Goal: Check status: Check status

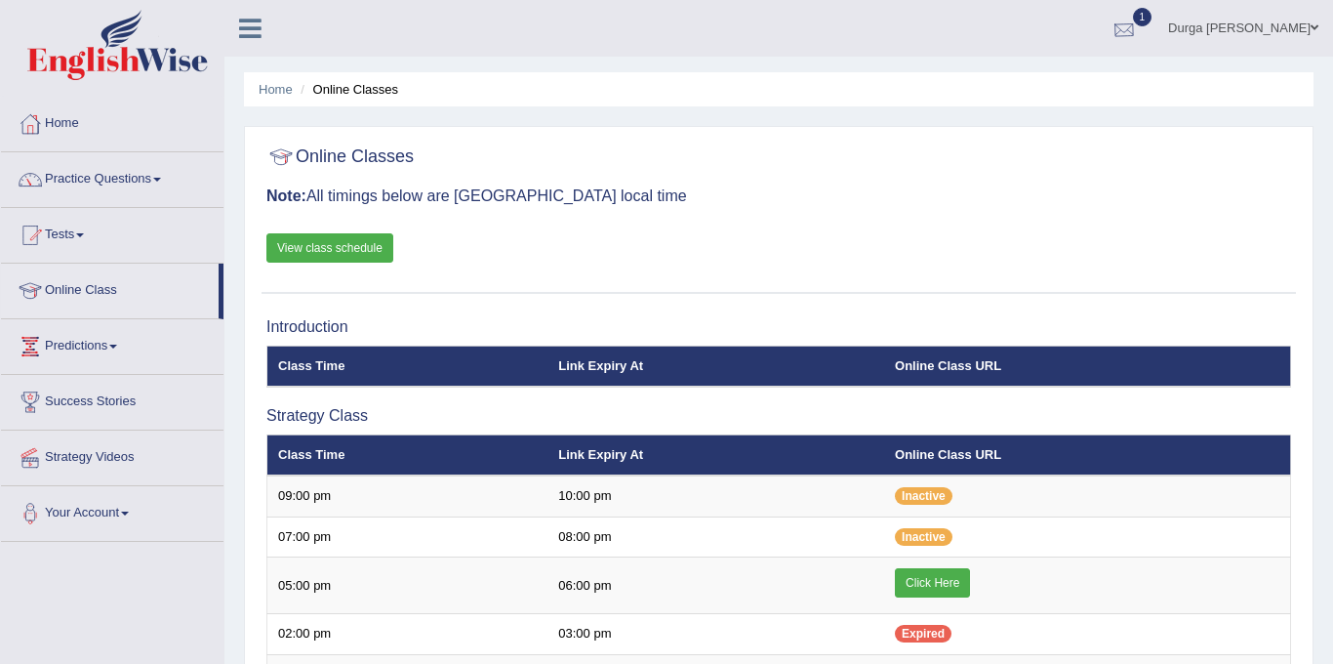
click at [1139, 32] on div at bounding box center [1124, 29] width 29 height 29
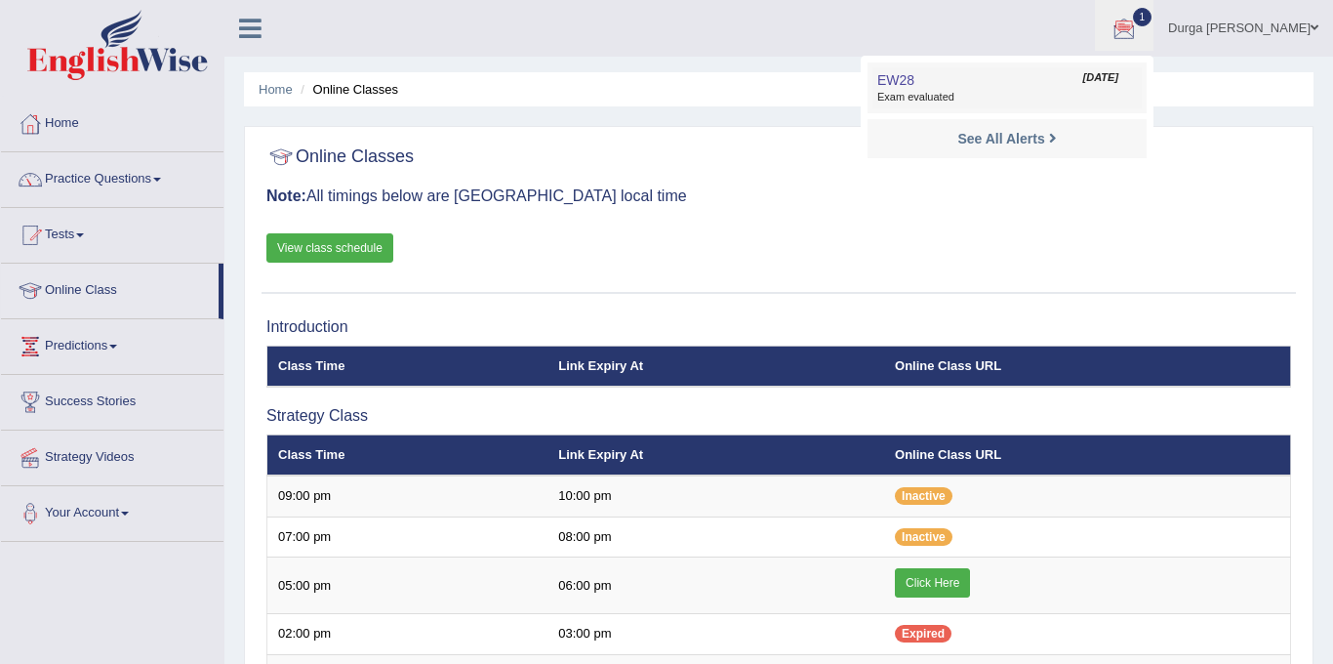
click at [1077, 80] on link "EW28 Aug 25, 2025 Exam evaluated" at bounding box center [1007, 87] width 269 height 41
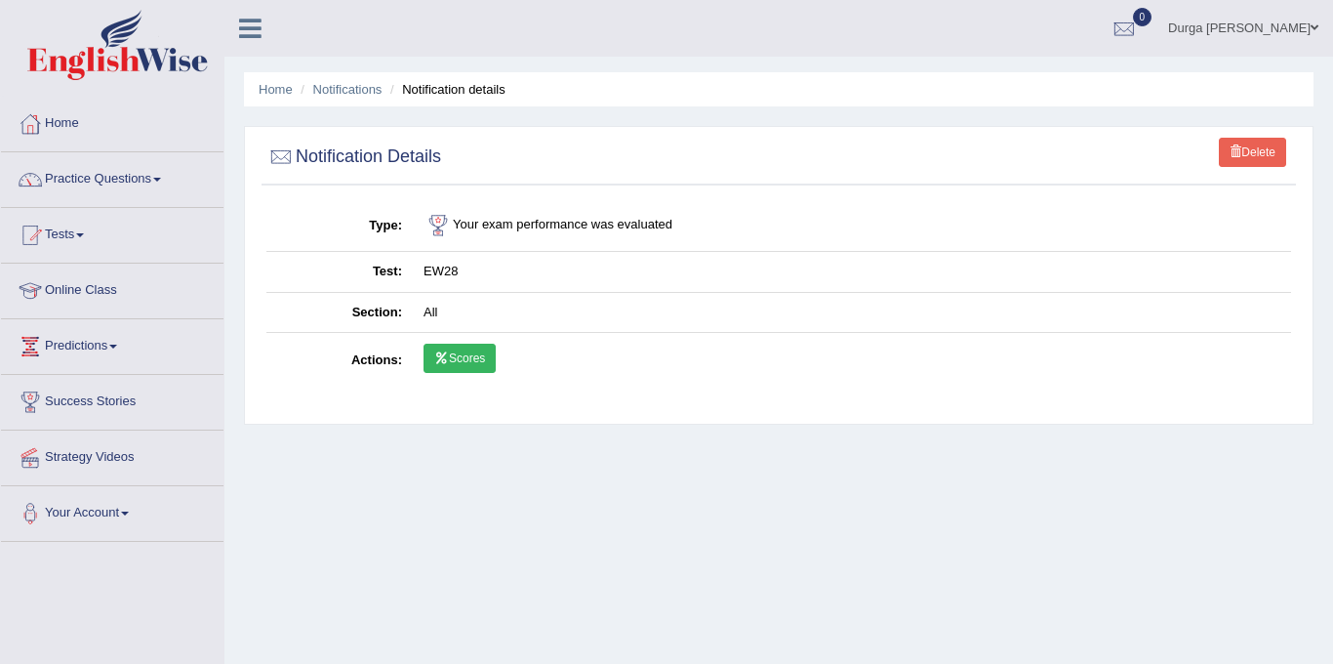
click at [473, 367] on link "Scores" at bounding box center [460, 358] width 72 height 29
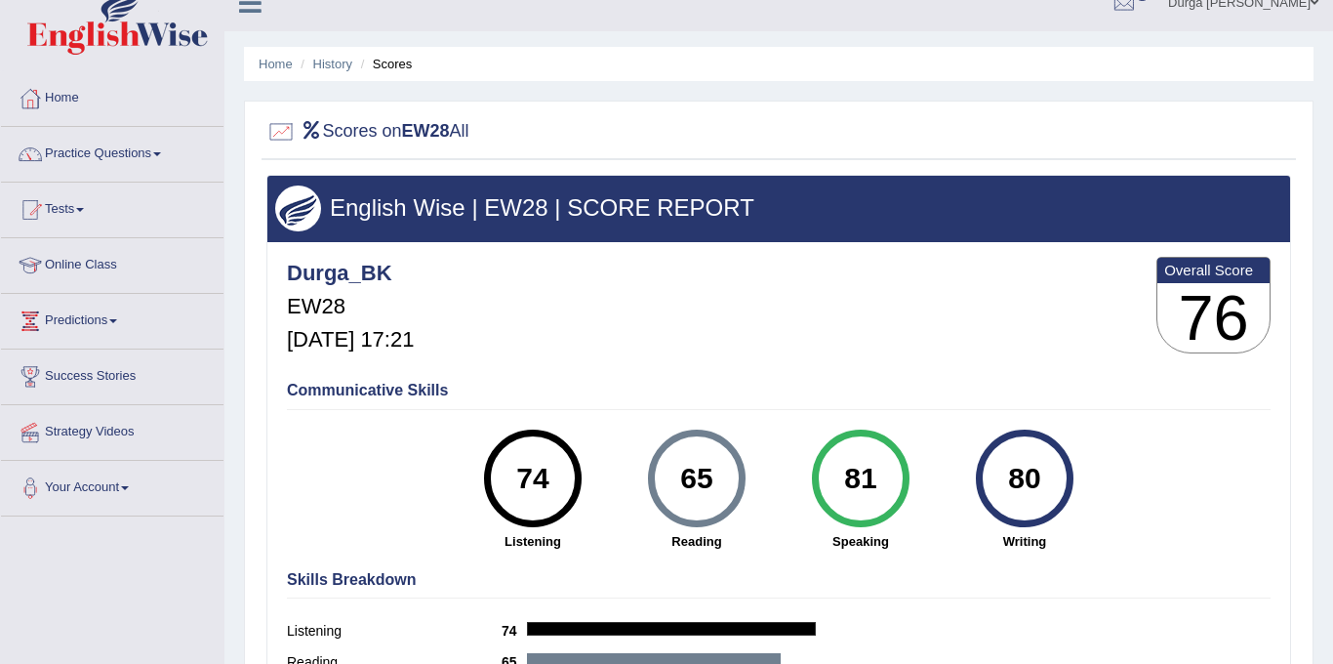
scroll to position [22, 0]
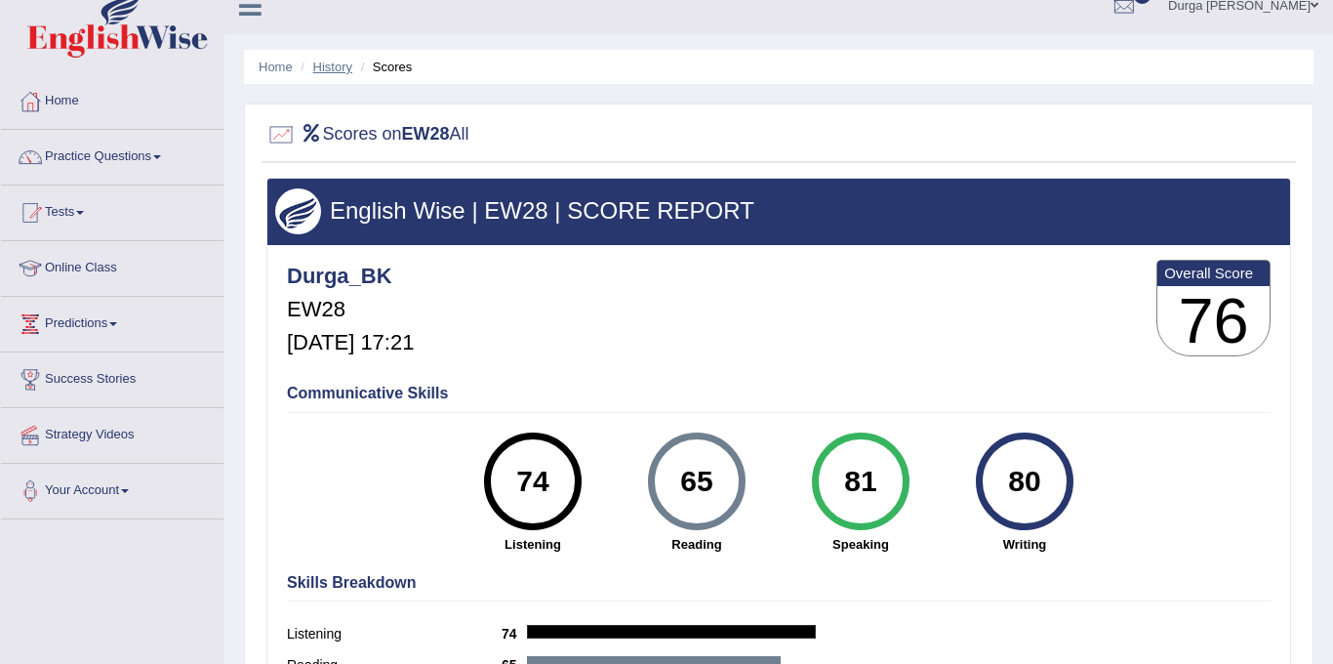
click at [327, 62] on link "History" at bounding box center [332, 67] width 39 height 15
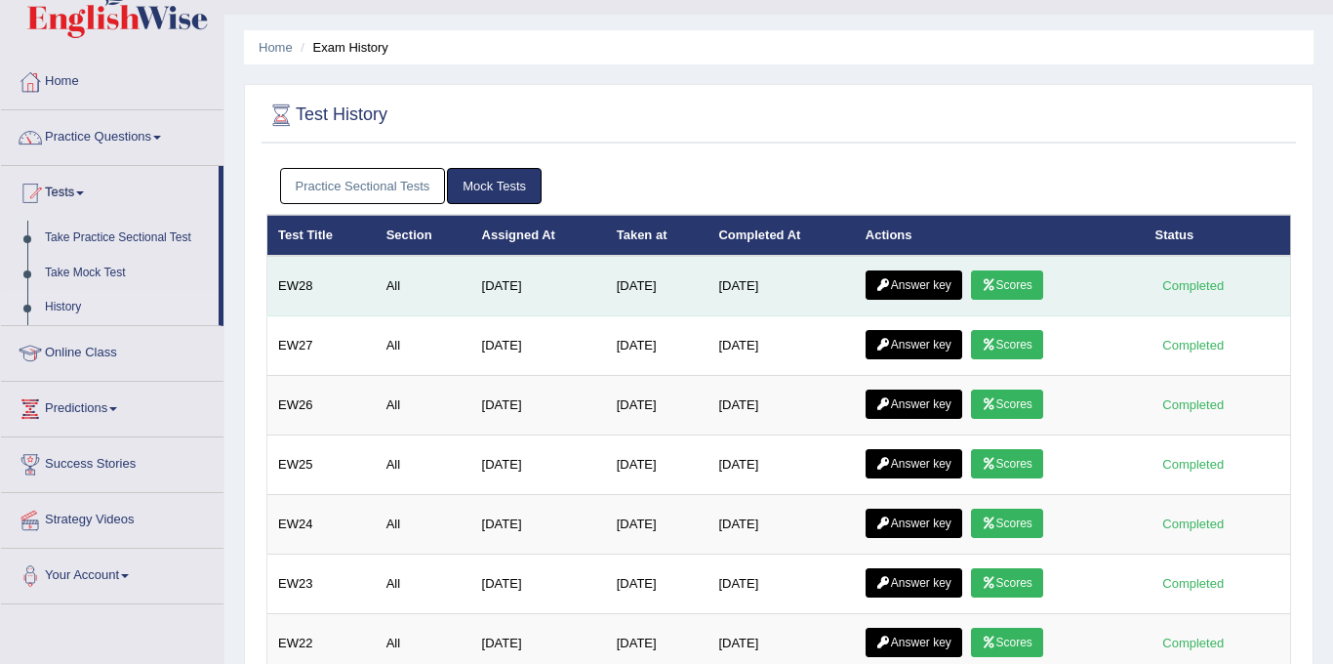
click at [917, 281] on link "Answer key" at bounding box center [914, 284] width 97 height 29
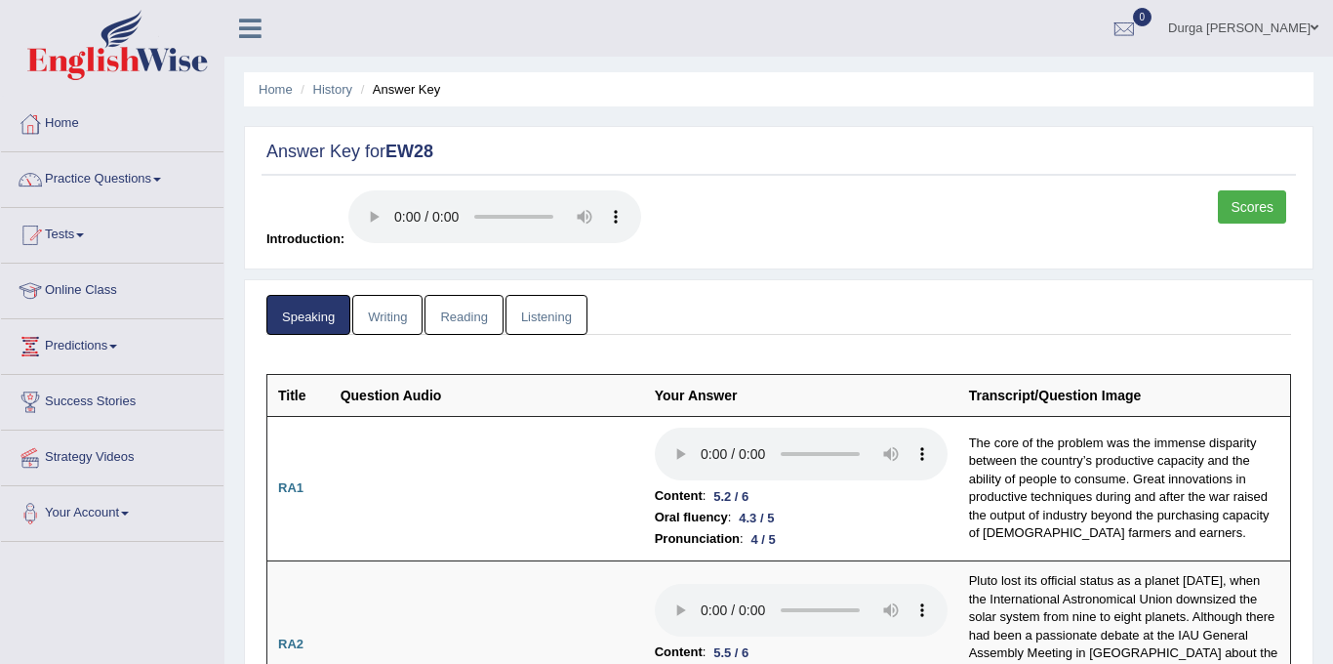
click at [402, 298] on link "Writing" at bounding box center [387, 315] width 70 height 40
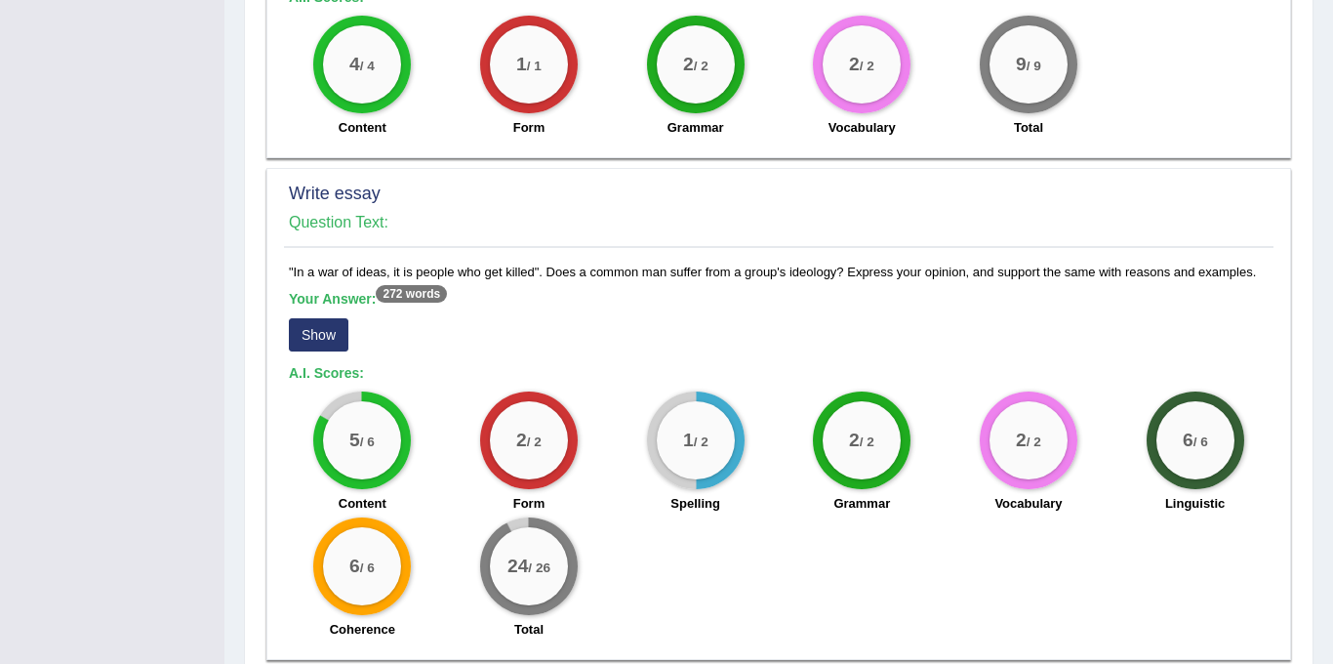
scroll to position [1398, 0]
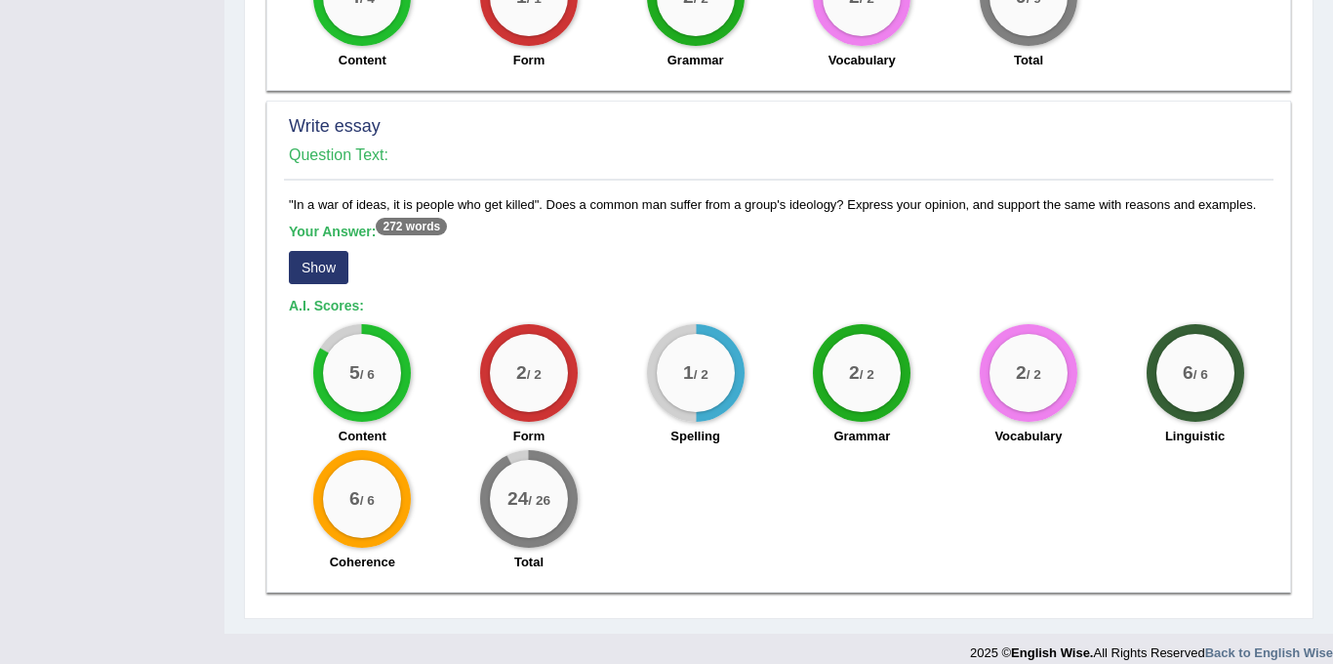
click at [315, 256] on button "Show" at bounding box center [319, 267] width 60 height 33
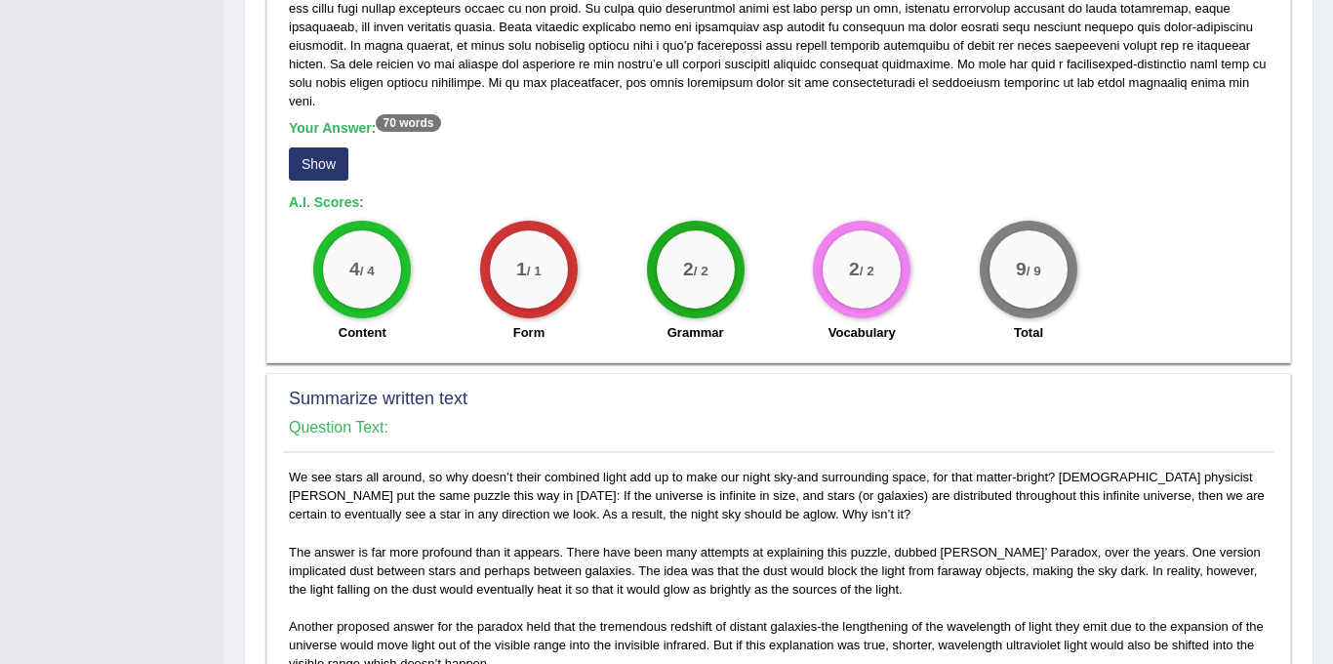
scroll to position [0, 0]
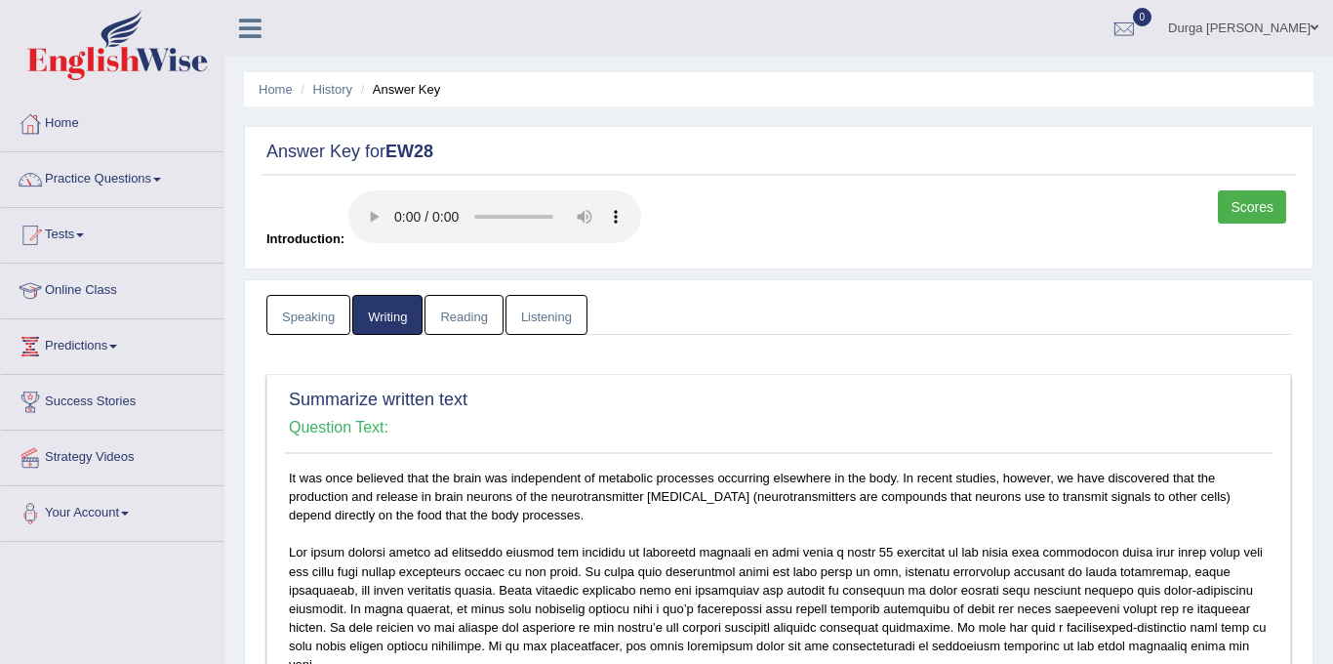
click at [467, 307] on link "Reading" at bounding box center [464, 315] width 78 height 40
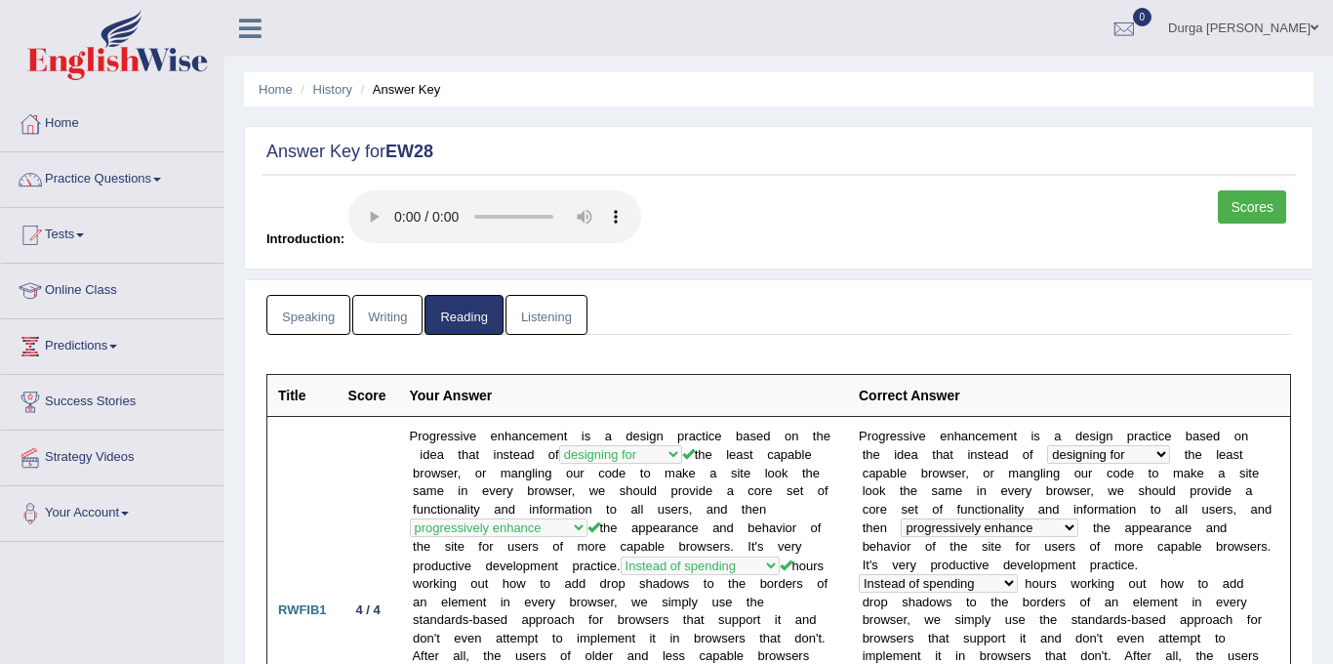
click at [540, 315] on link "Listening" at bounding box center [547, 315] width 82 height 40
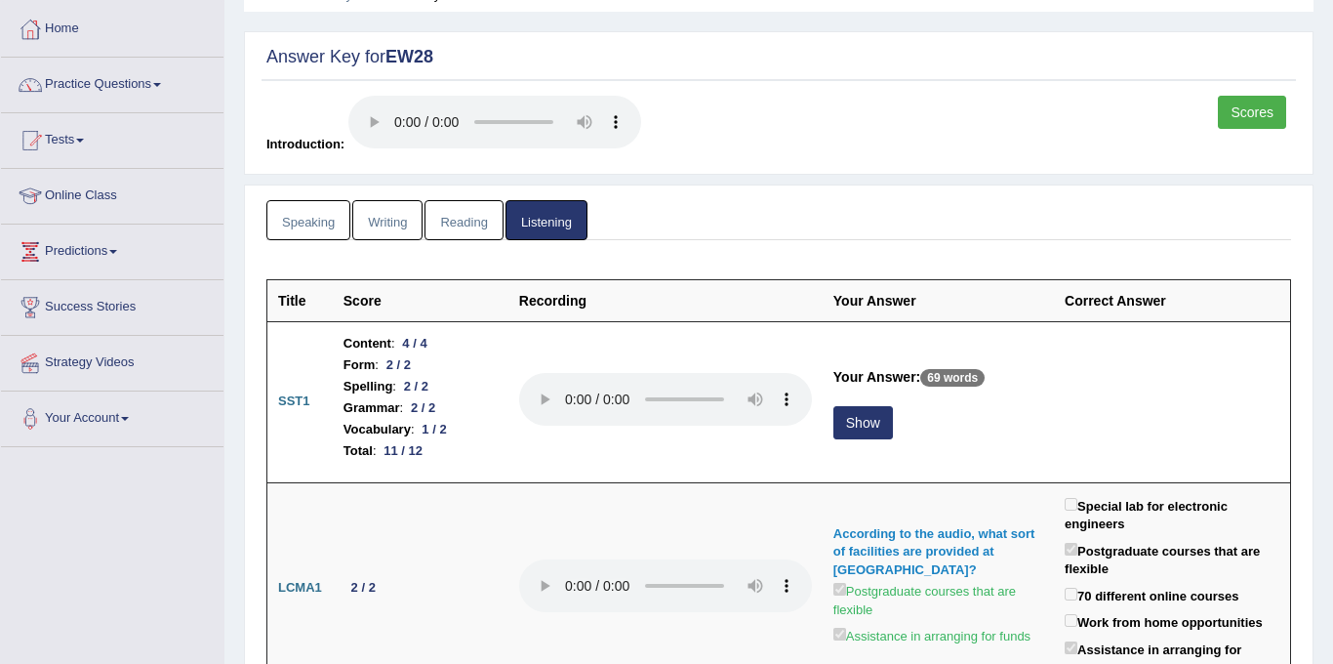
scroll to position [96, 0]
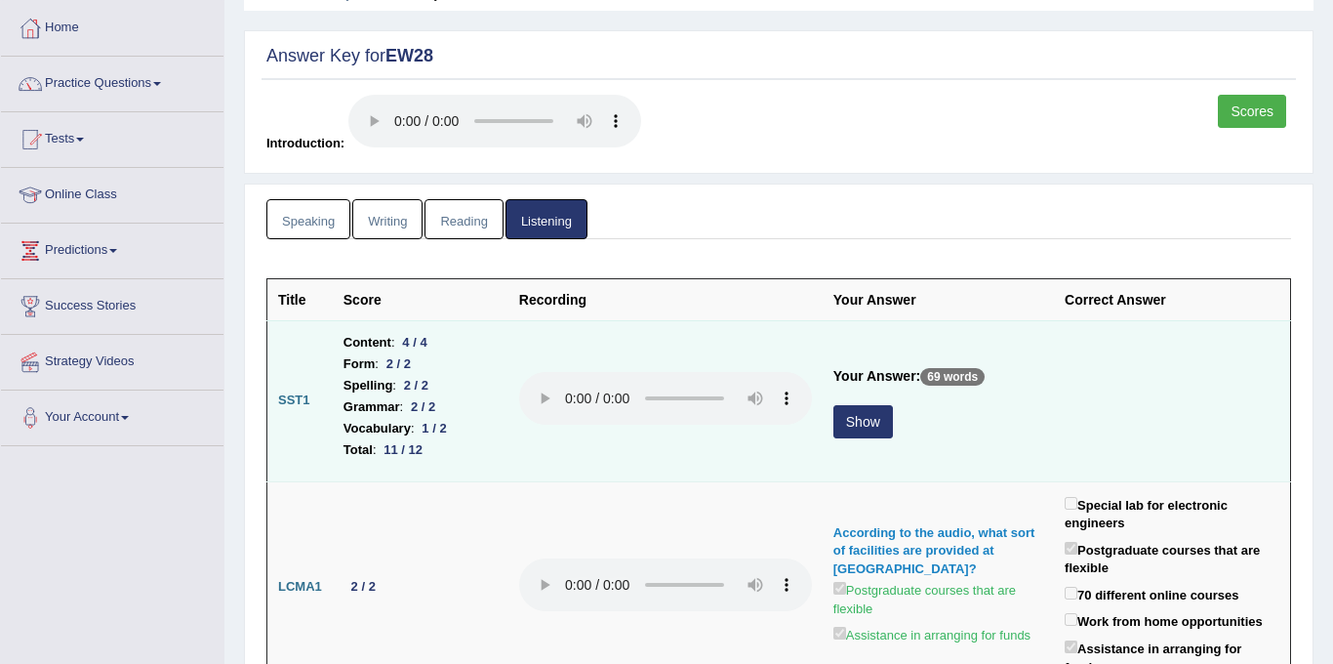
click at [847, 413] on button "Show" at bounding box center [863, 421] width 60 height 33
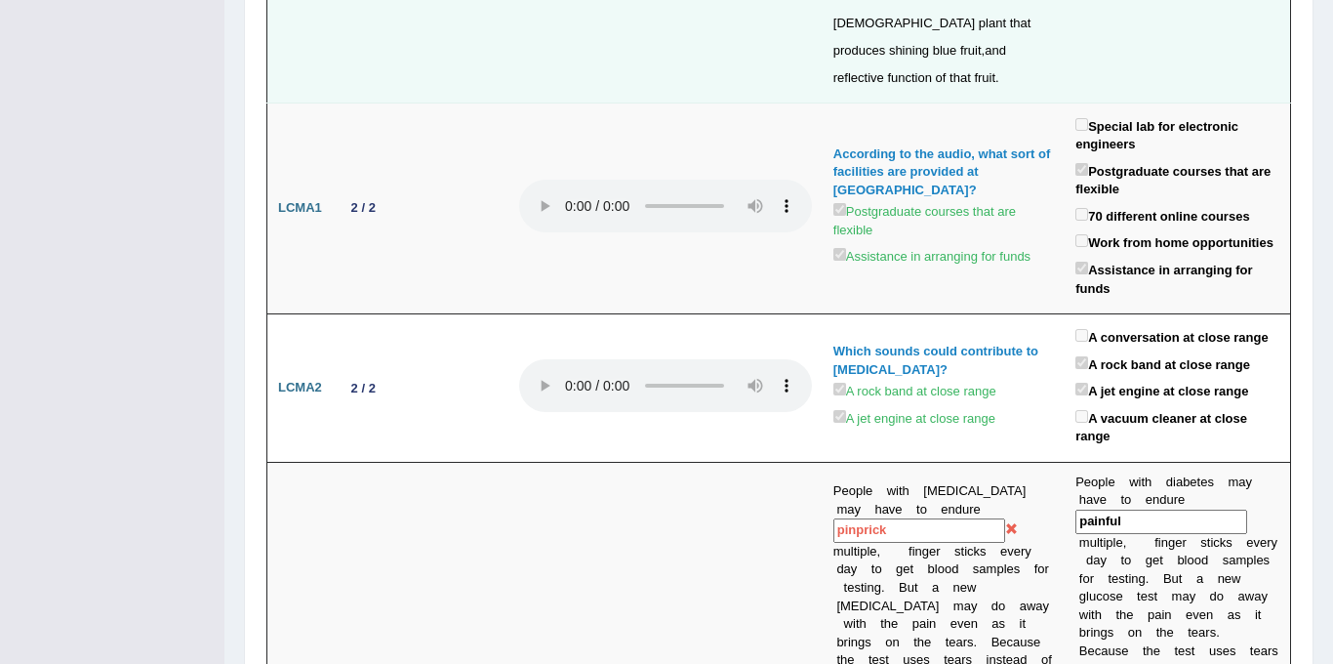
scroll to position [0, 0]
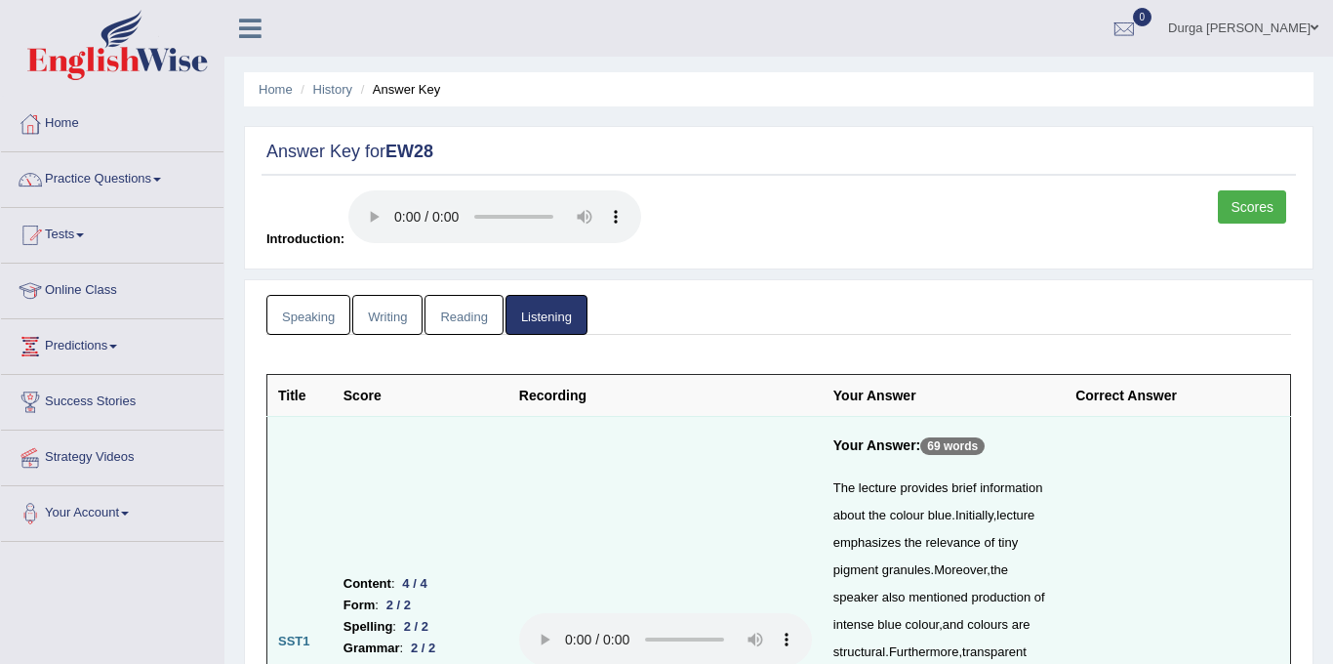
click at [1272, 204] on link "Scores" at bounding box center [1252, 206] width 68 height 33
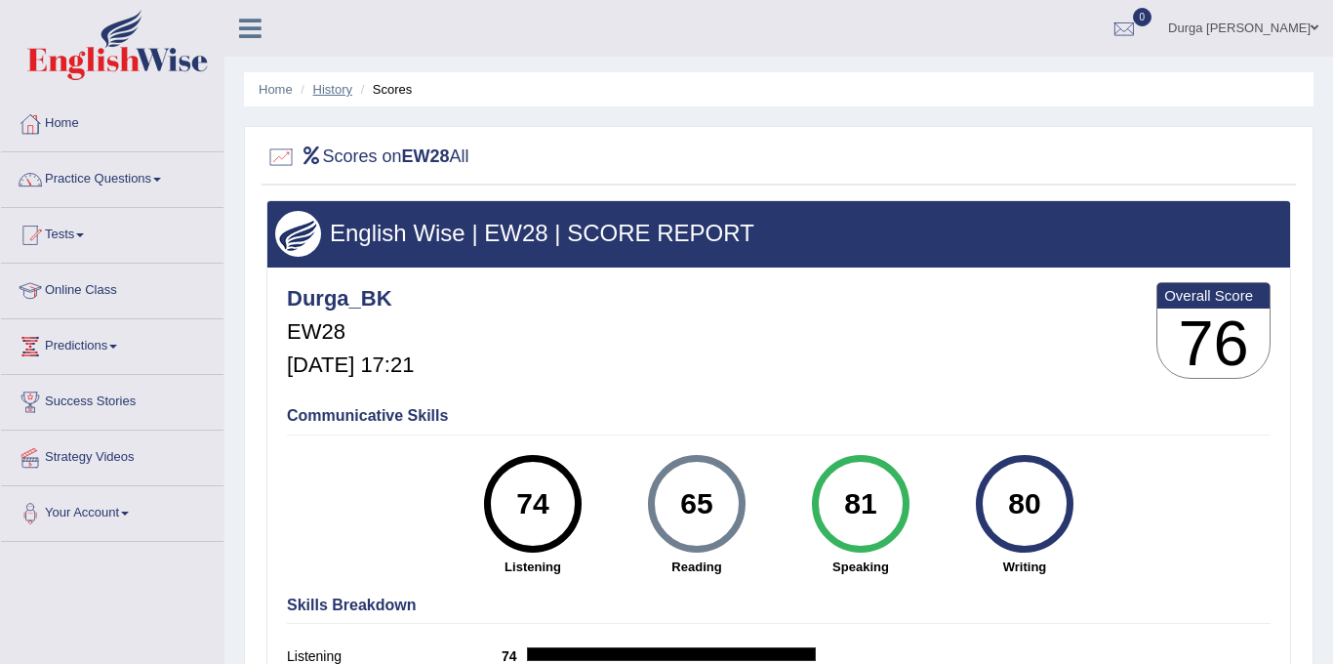
click at [345, 92] on link "History" at bounding box center [332, 89] width 39 height 15
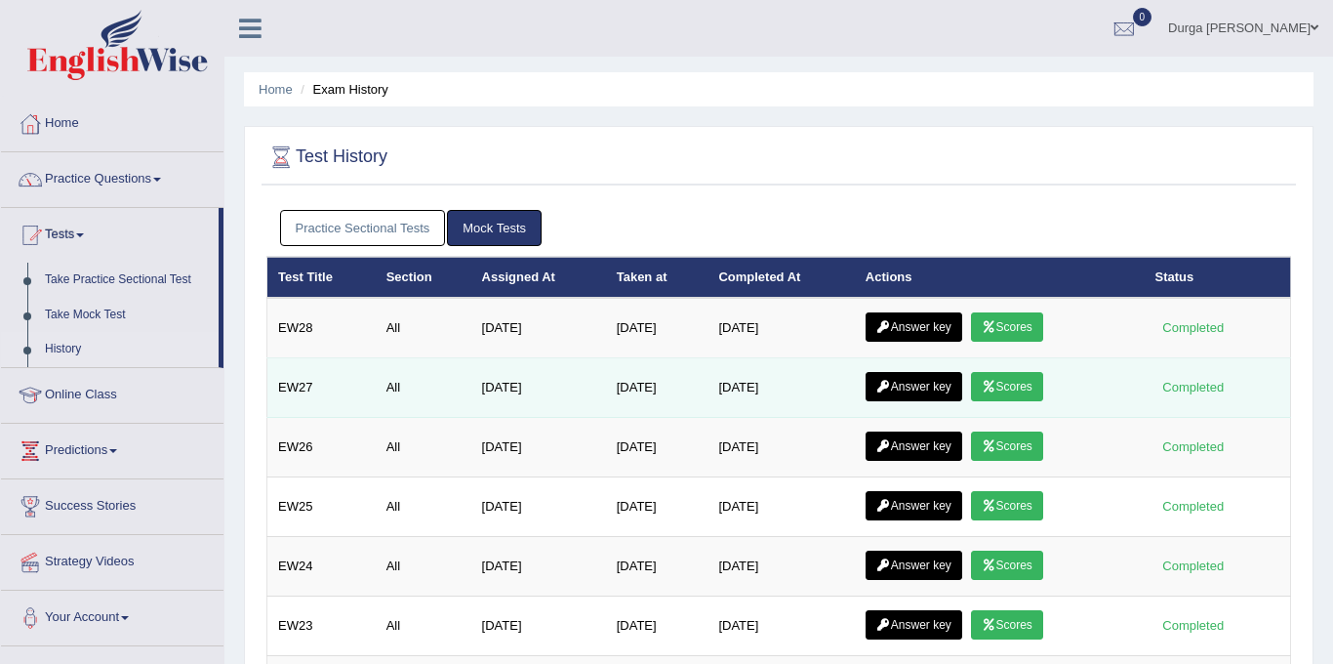
click at [996, 388] on icon at bounding box center [989, 387] width 15 height 12
